Goal: Task Accomplishment & Management: Complete application form

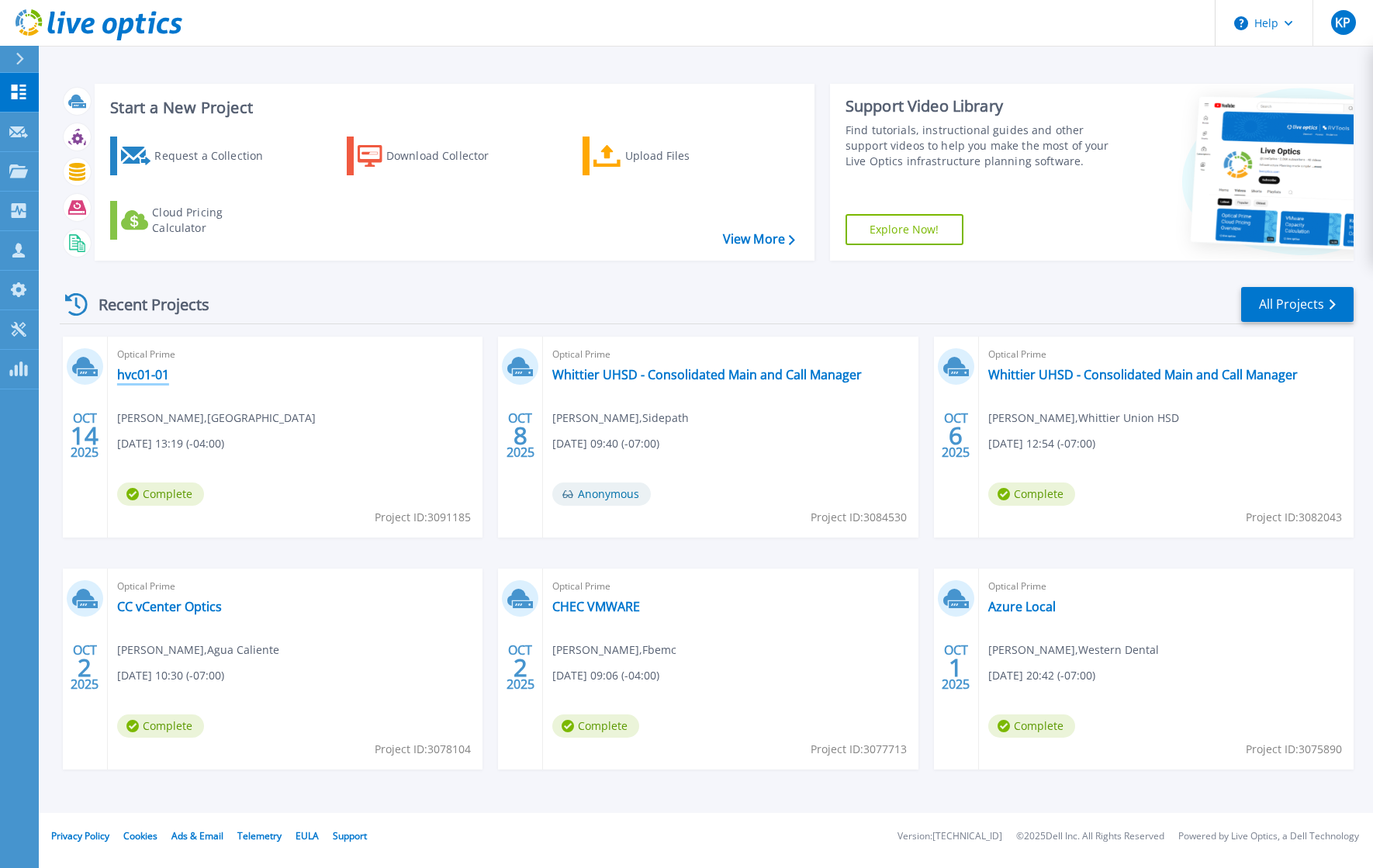
click at [134, 370] on link "hvc01-01" at bounding box center [143, 374] width 52 height 16
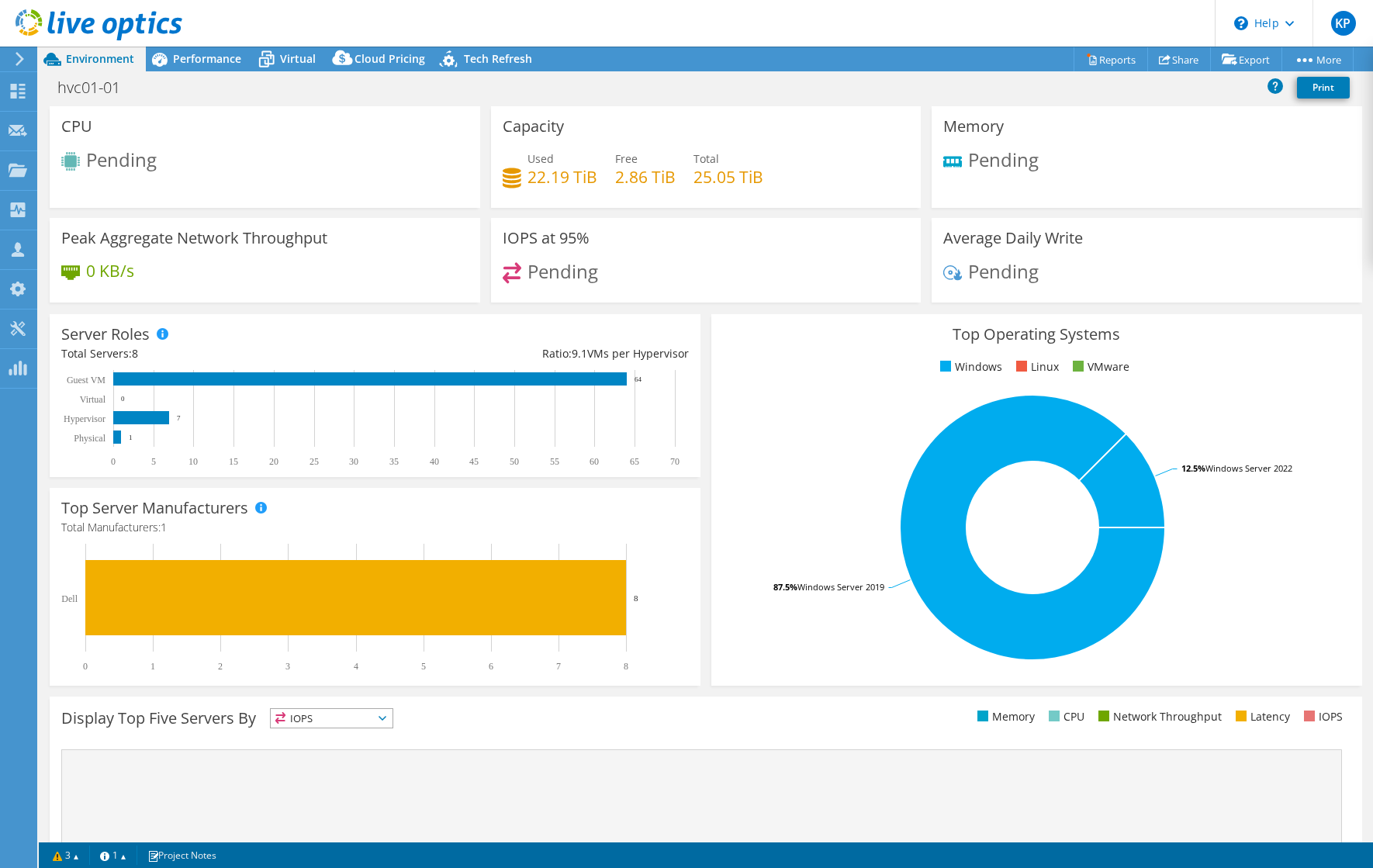
click at [139, 20] on use at bounding box center [99, 25] width 167 height 31
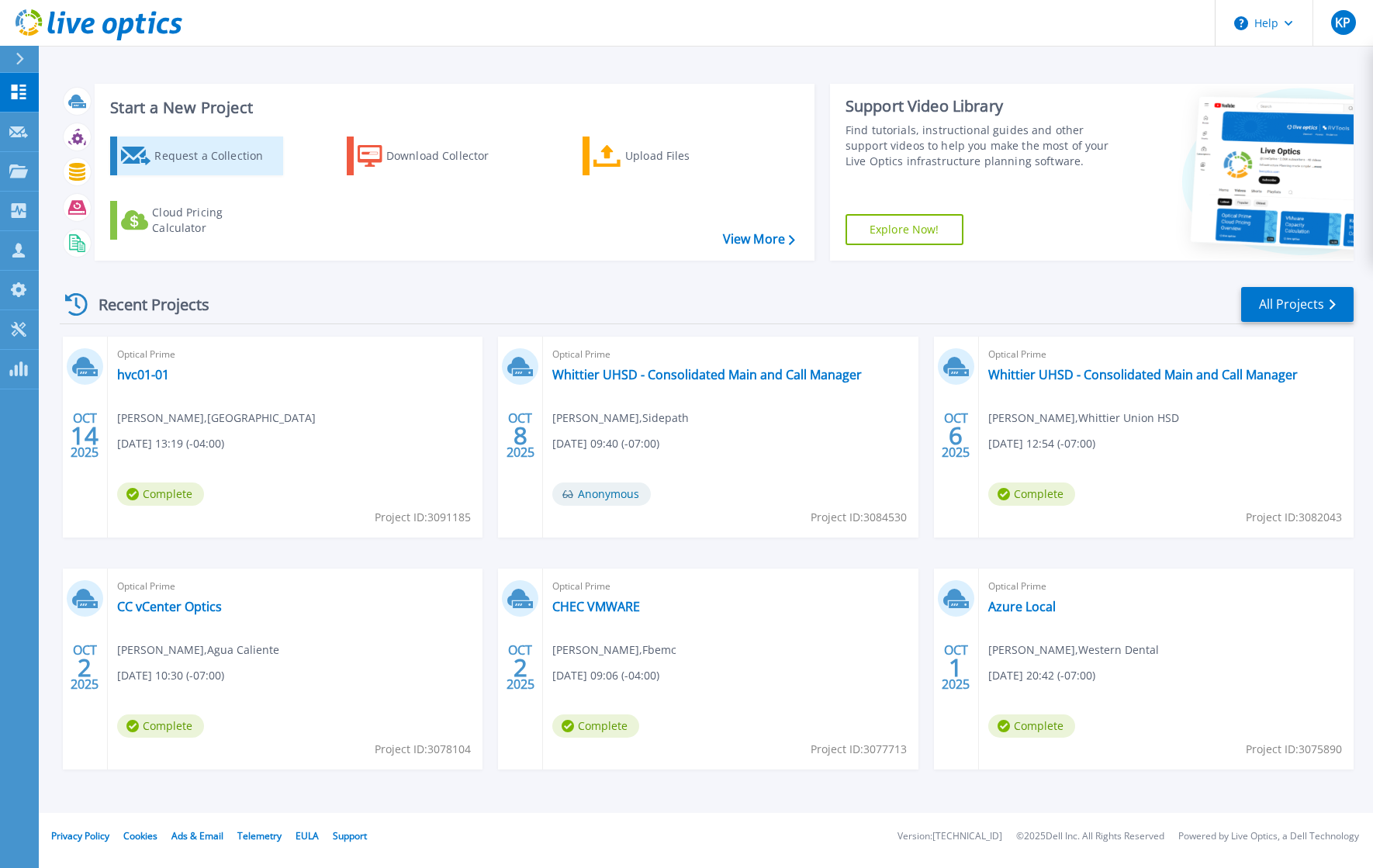
click at [192, 165] on div "Request a Collection" at bounding box center [216, 156] width 124 height 31
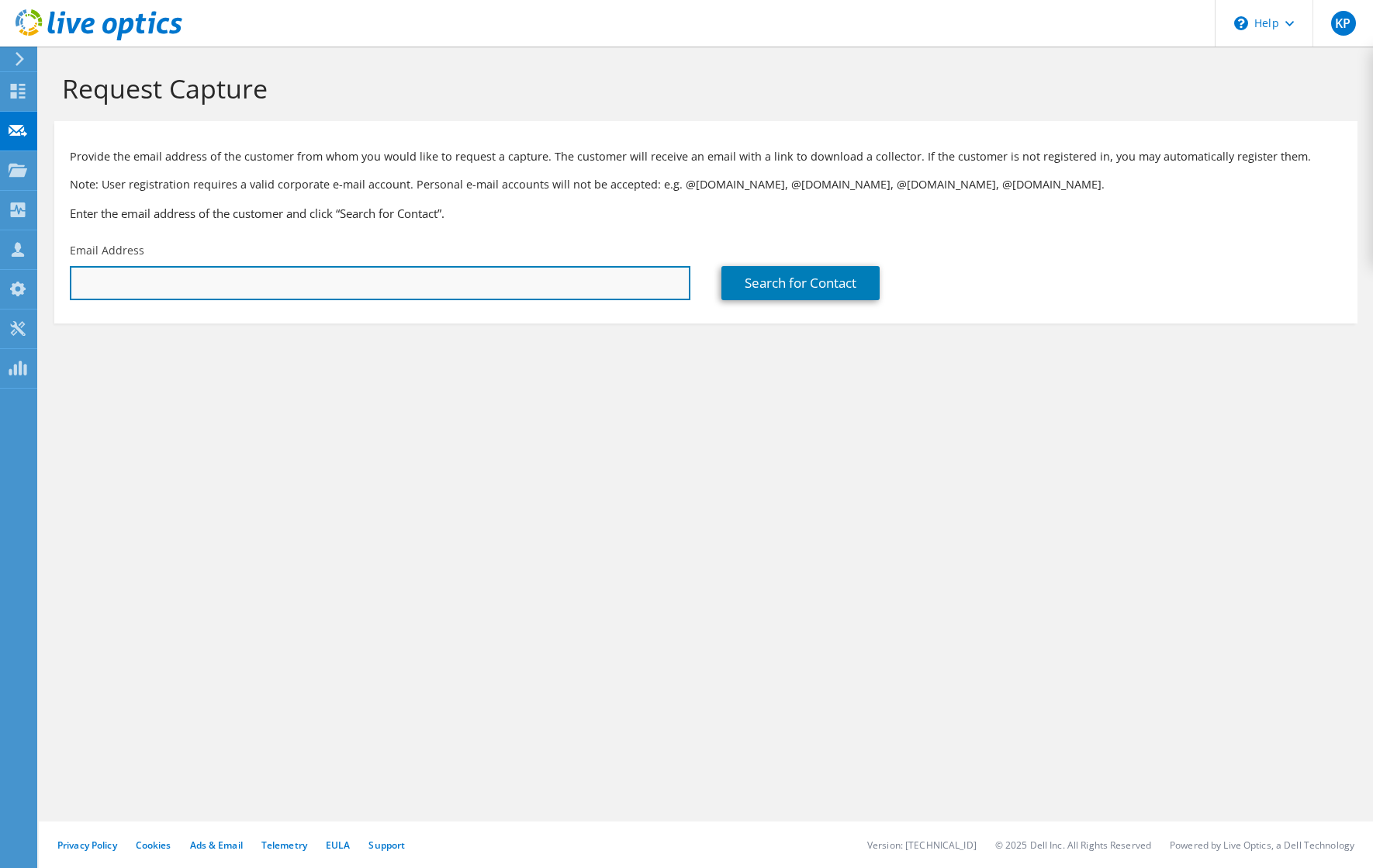
click at [197, 289] on input "text" at bounding box center [380, 283] width 620 height 34
paste input "adao@rbbusa.com"
type input "adao@rbbusa.com"
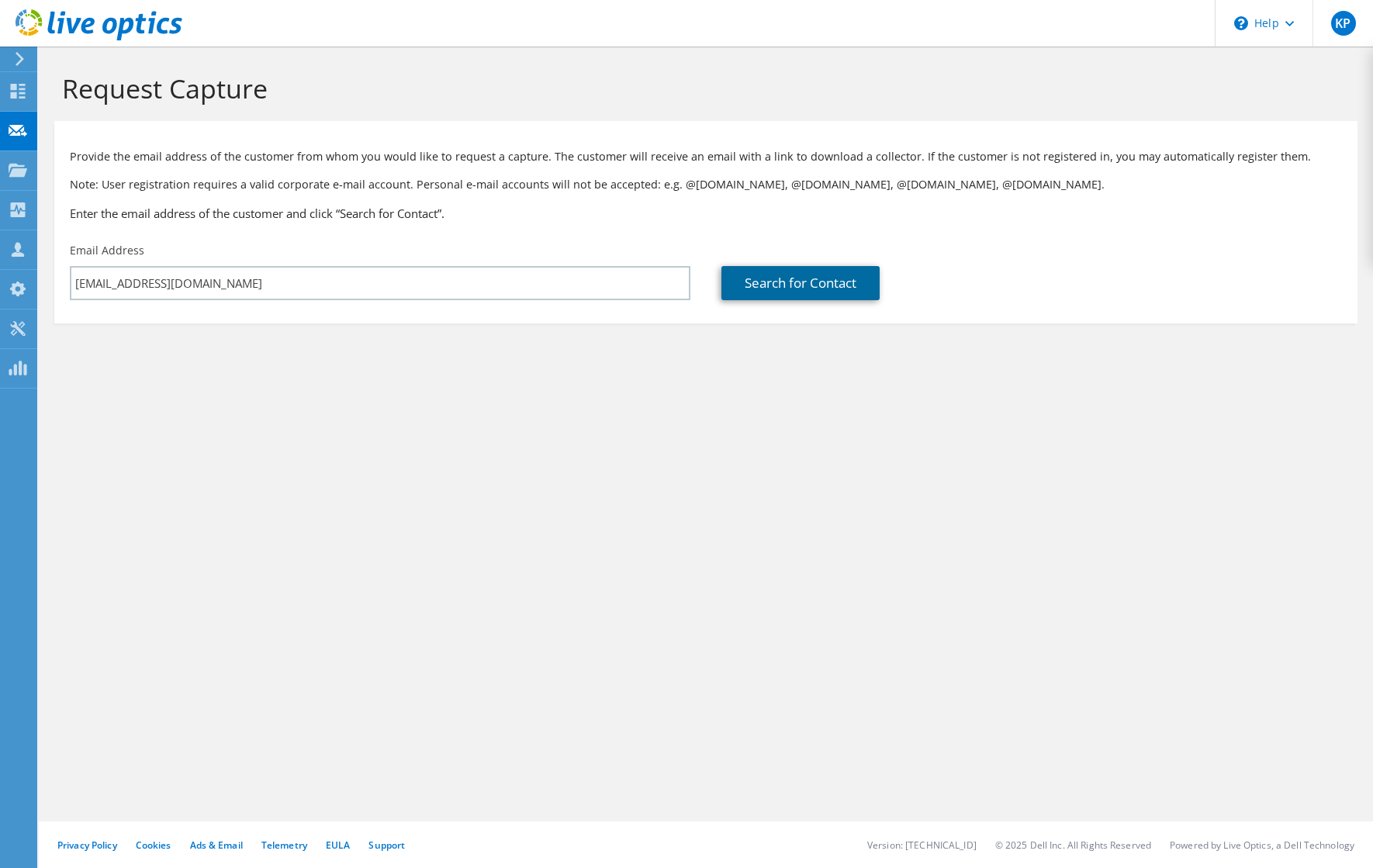
click at [804, 287] on link "Search for Contact" at bounding box center [801, 283] width 158 height 34
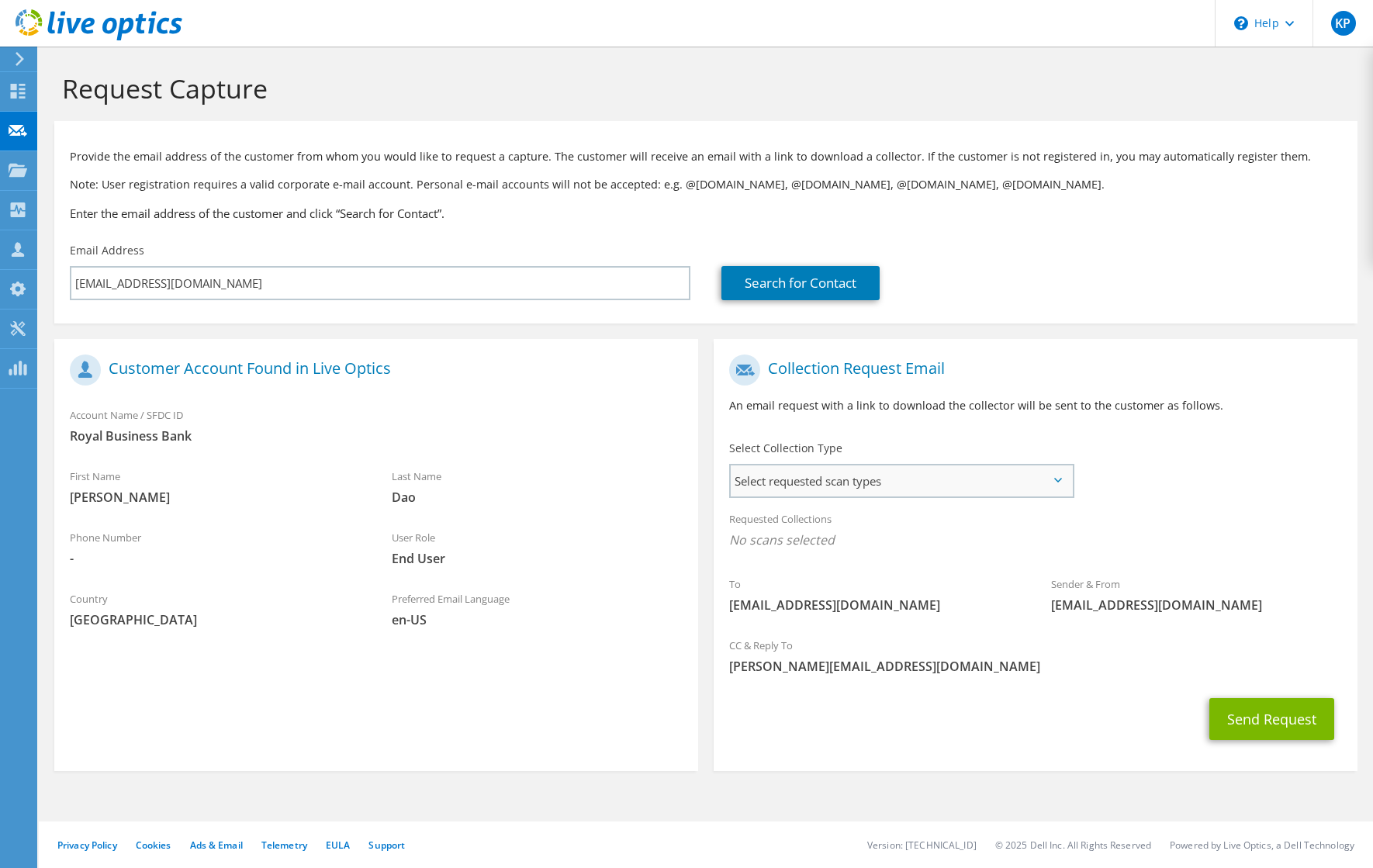
click at [929, 488] on span "Select requested scan types" at bounding box center [902, 481] width 342 height 31
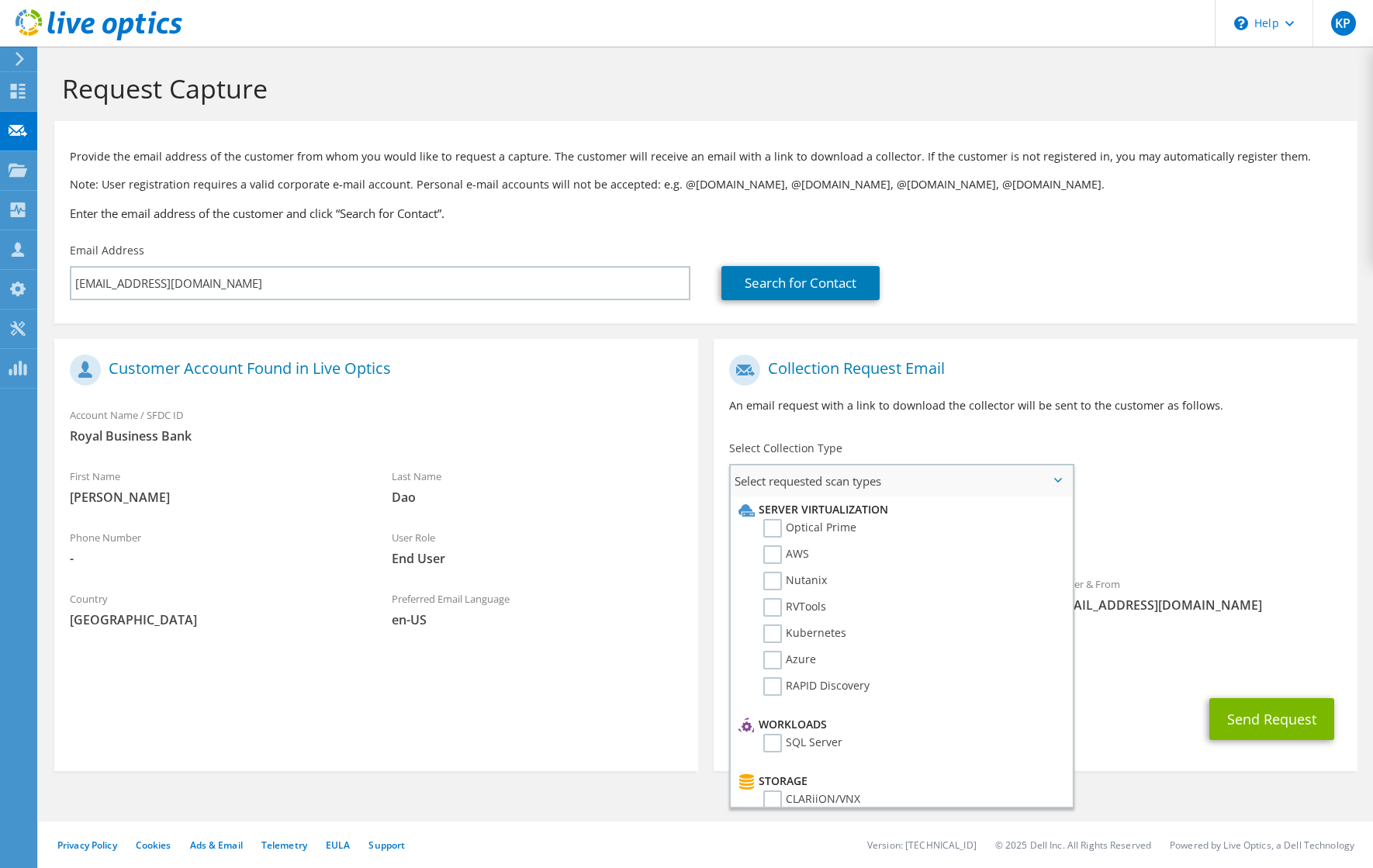
click at [857, 521] on li "Optical Prime" at bounding box center [899, 532] width 330 height 27
click at [851, 523] on label "Optical Prime" at bounding box center [810, 528] width 93 height 18
click at [0, 0] on input "Optical Prime" at bounding box center [0, 0] width 0 height 0
click at [1295, 727] on button "Send Request" at bounding box center [1271, 723] width 125 height 42
